Goal: Task Accomplishment & Management: Manage account settings

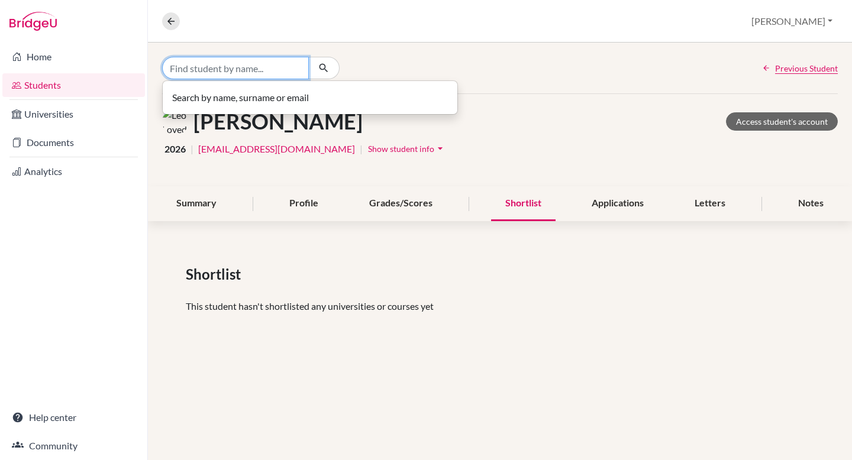
click at [190, 64] on input "Find student by name..." at bounding box center [235, 68] width 147 height 22
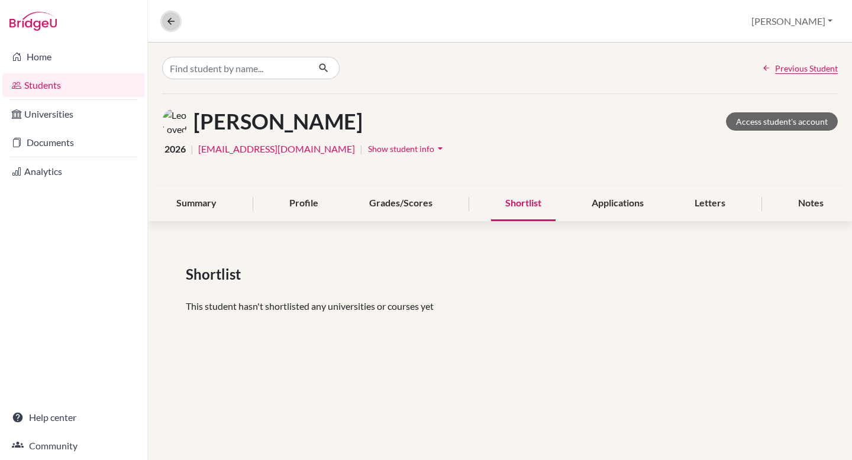
click at [166, 18] on icon at bounding box center [171, 21] width 11 height 11
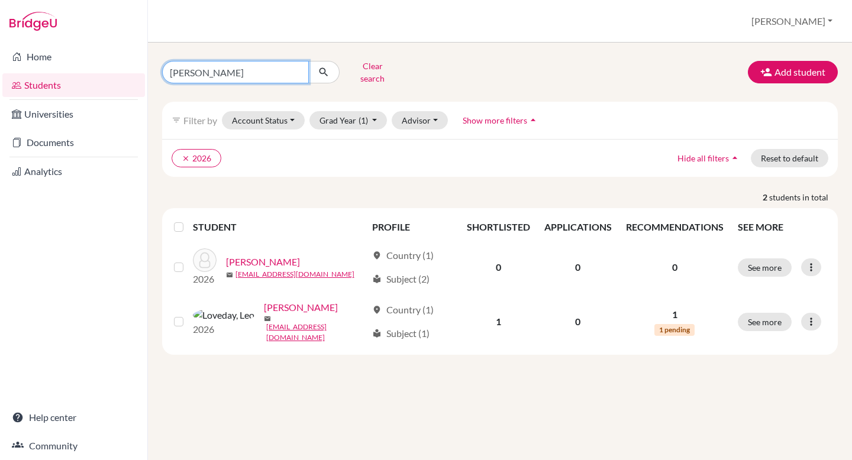
click at [296, 69] on input "leo" at bounding box center [235, 72] width 147 height 22
type input "giovanni"
click at [323, 69] on icon "submit" at bounding box center [324, 72] width 12 height 12
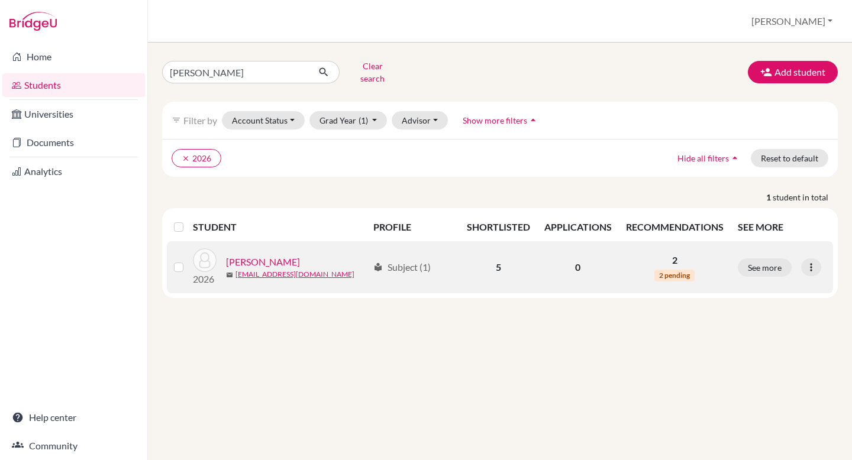
click at [277, 256] on link "Menuzzo, Giovanni" at bounding box center [263, 262] width 74 height 14
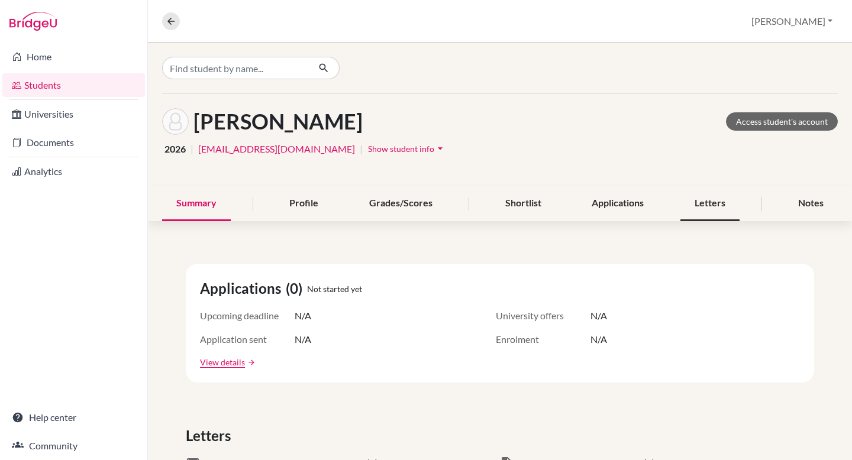
click at [709, 195] on div "Letters" at bounding box center [709, 203] width 59 height 35
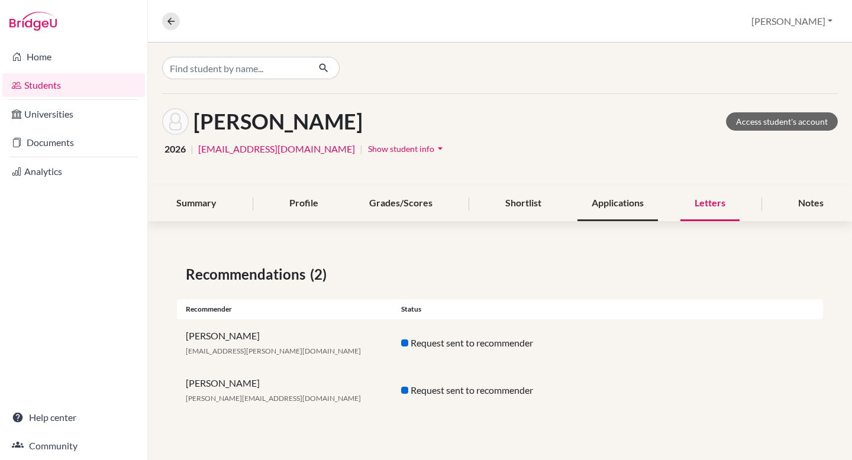
click at [624, 200] on div "Applications" at bounding box center [617, 203] width 80 height 35
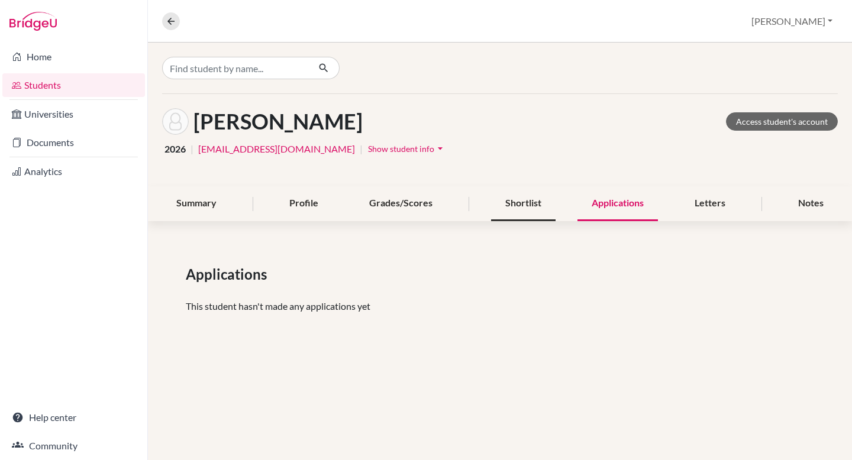
click at [534, 203] on div "Shortlist" at bounding box center [523, 203] width 64 height 35
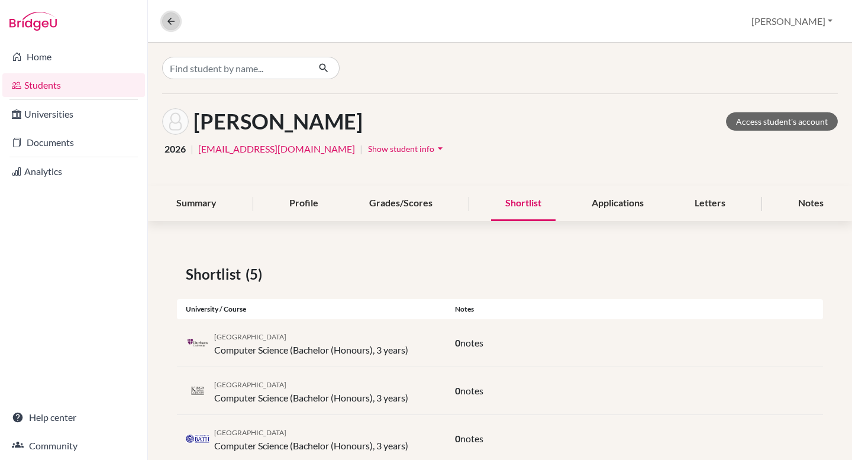
click at [172, 21] on icon at bounding box center [171, 21] width 11 height 11
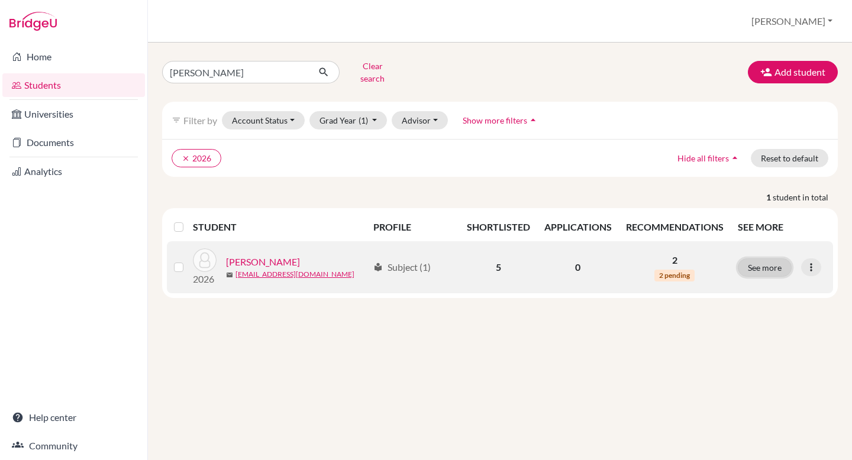
click at [764, 259] on button "See more" at bounding box center [765, 268] width 54 height 18
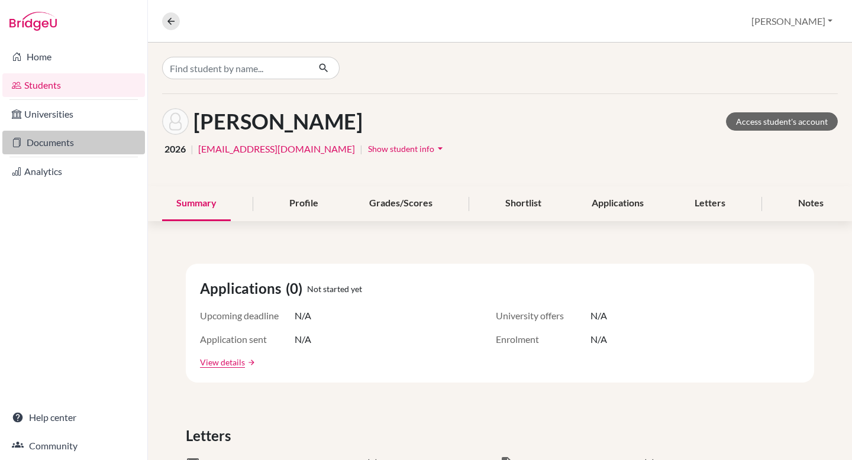
click at [56, 142] on link "Documents" at bounding box center [73, 143] width 143 height 24
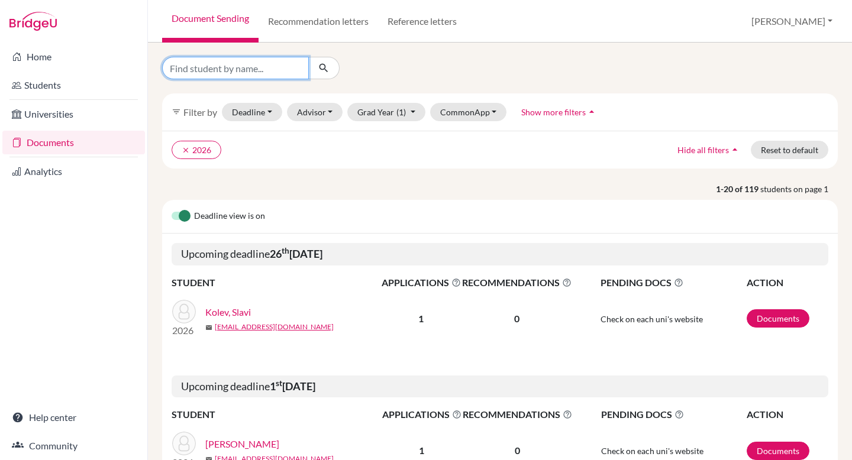
click at [209, 69] on input "Find student by name..." at bounding box center [235, 68] width 147 height 22
type input "[PERSON_NAME]"
click at [321, 70] on icon "submit" at bounding box center [324, 68] width 12 height 12
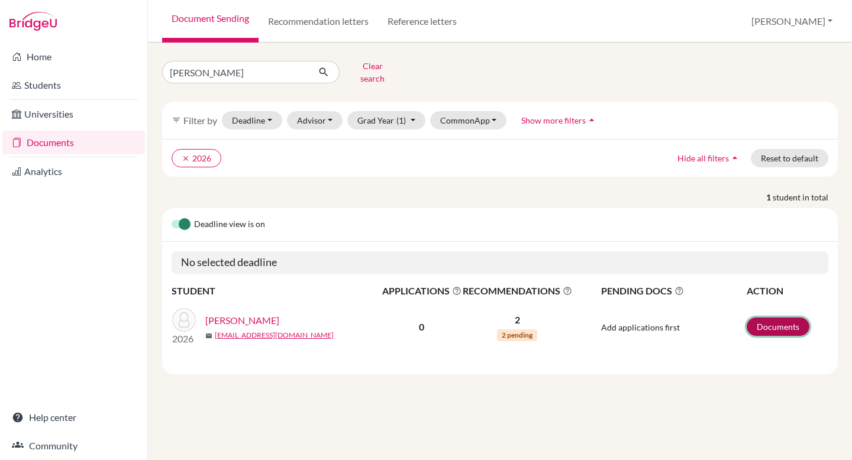
click at [783, 318] on link "Documents" at bounding box center [778, 327] width 63 height 18
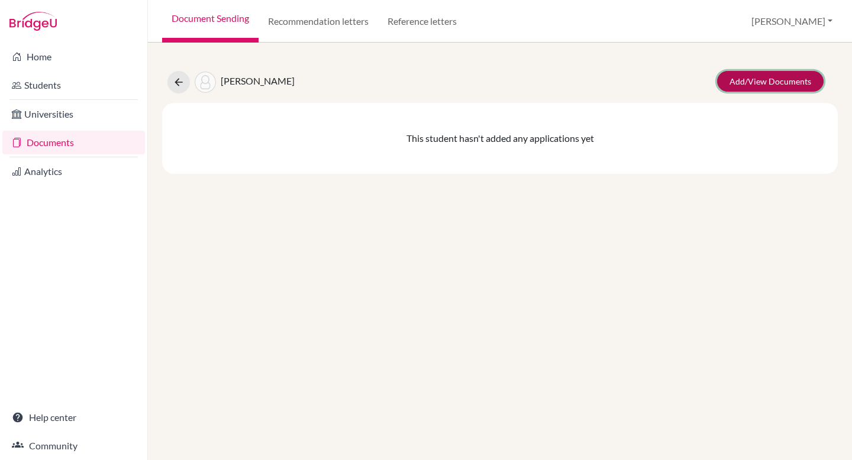
click at [751, 82] on link "Add/View Documents" at bounding box center [770, 81] width 106 height 21
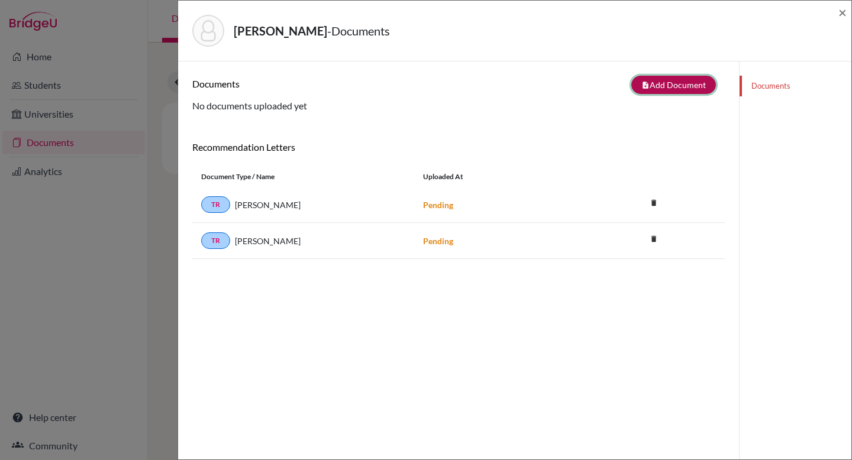
click at [665, 79] on button "note_add Add Document" at bounding box center [673, 85] width 85 height 18
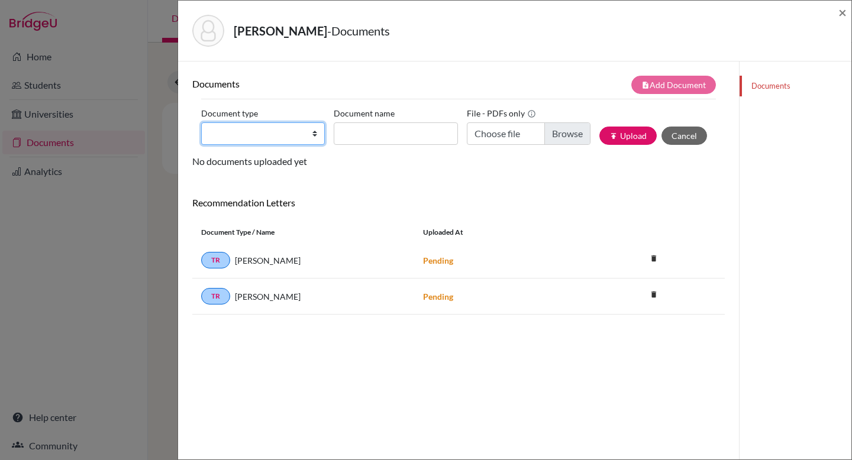
click at [315, 135] on select "Change explanation for Common App reports Counselor recommendation Internationa…" at bounding box center [263, 133] width 124 height 22
select select "5"
click at [201, 122] on select "Change explanation for Common App reports Counselor recommendation Internationa…" at bounding box center [263, 133] width 124 height 22
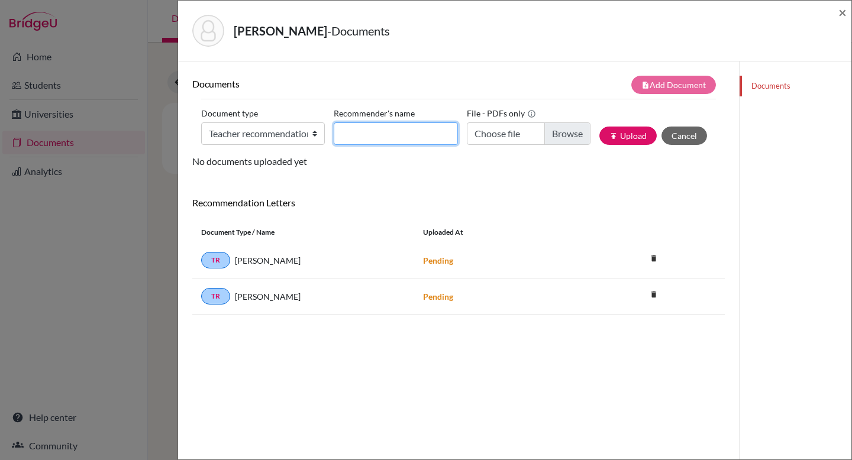
click at [353, 135] on input "Recommender's name" at bounding box center [396, 133] width 124 height 22
type input "[PERSON_NAME]"
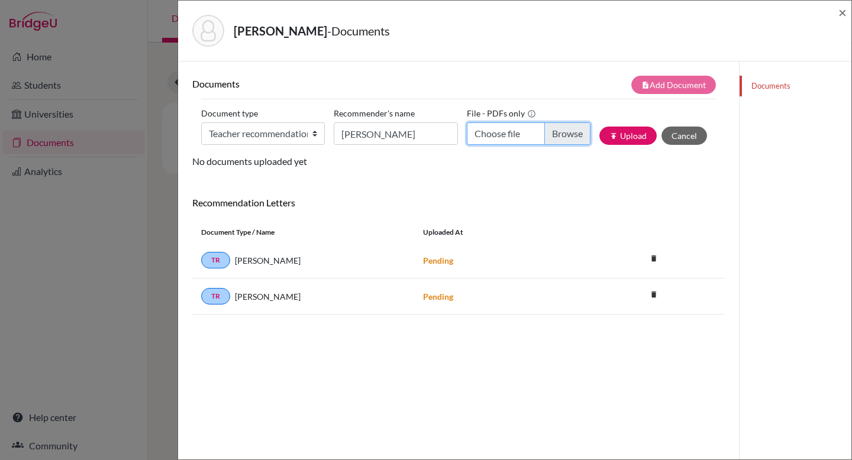
click at [561, 136] on input "Choose file" at bounding box center [529, 133] width 124 height 22
type input "C:\fakepath\Recommendation letter_Giovanni Menuzzo.pdf"
click at [628, 137] on button "publish Upload" at bounding box center [627, 136] width 57 height 18
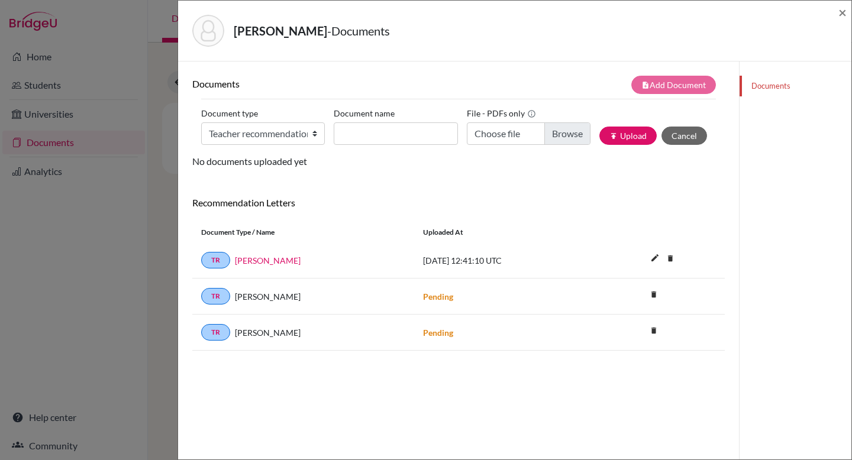
click at [499, 259] on span "2025-09-19 12:41:10 UTC" at bounding box center [462, 261] width 79 height 10
click at [259, 258] on link "Alma Hadzic" at bounding box center [268, 260] width 66 height 12
click at [839, 12] on span "×" at bounding box center [842, 12] width 8 height 17
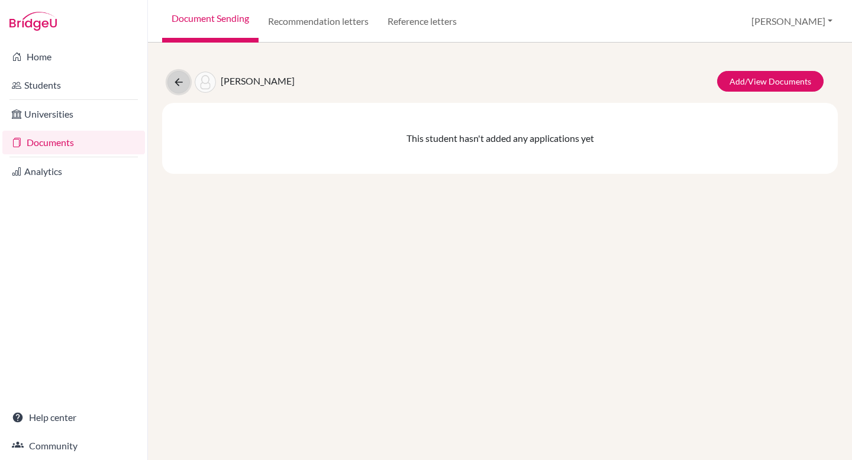
click at [173, 86] on icon at bounding box center [179, 82] width 12 height 12
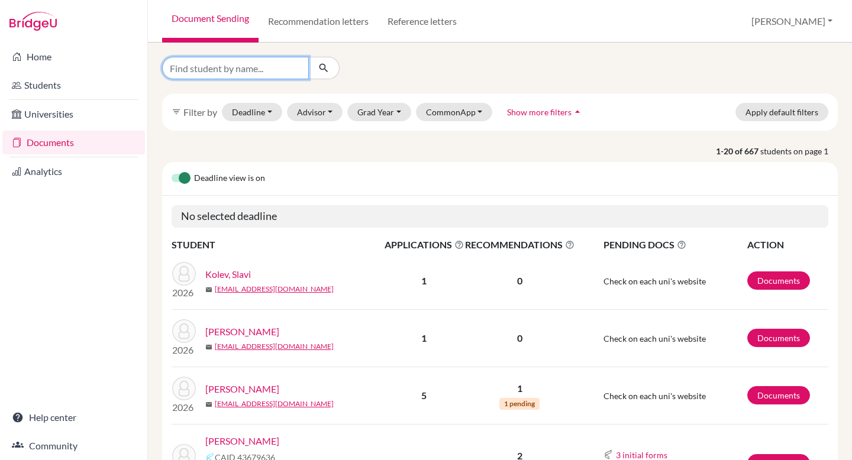
click at [240, 68] on input "Find student by name..." at bounding box center [235, 68] width 147 height 22
type input "vanya"
click at [323, 70] on icon "submit" at bounding box center [324, 68] width 12 height 12
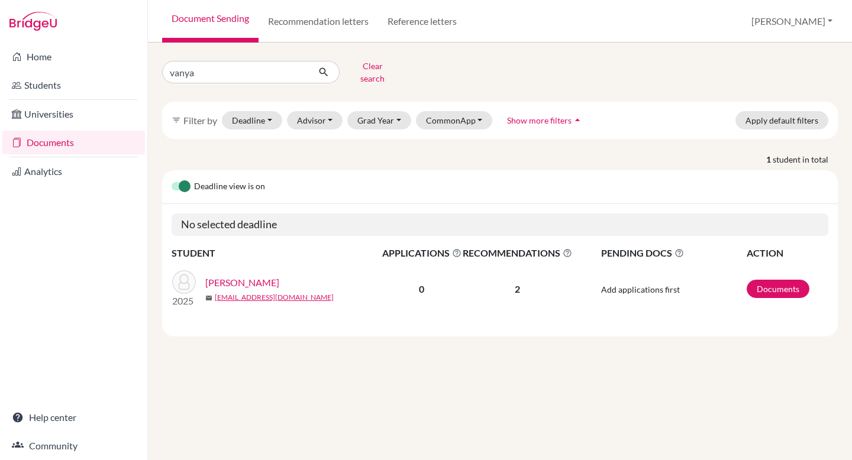
click at [242, 276] on link "[PERSON_NAME]" at bounding box center [242, 283] width 74 height 14
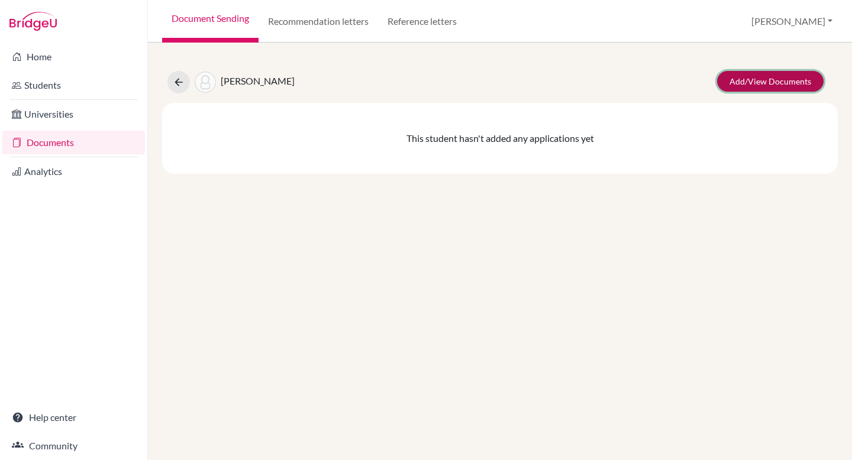
click at [752, 77] on link "Add/View Documents" at bounding box center [770, 81] width 106 height 21
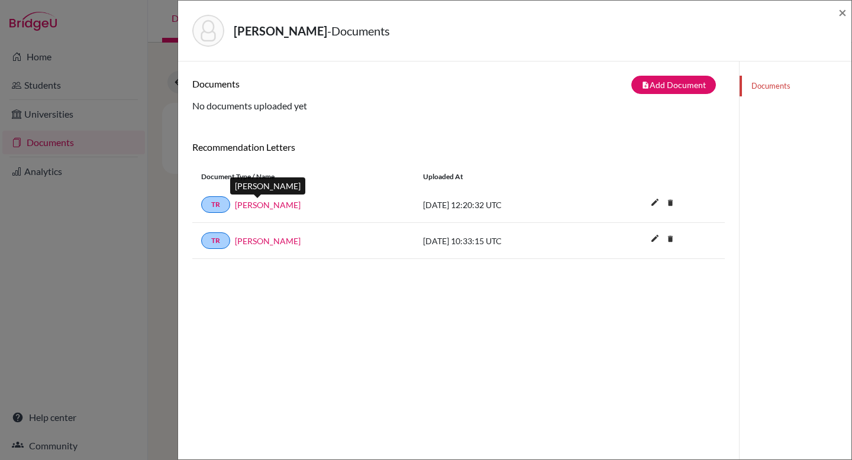
click at [263, 200] on link "[PERSON_NAME]" at bounding box center [268, 205] width 66 height 12
